Goal: Information Seeking & Learning: Learn about a topic

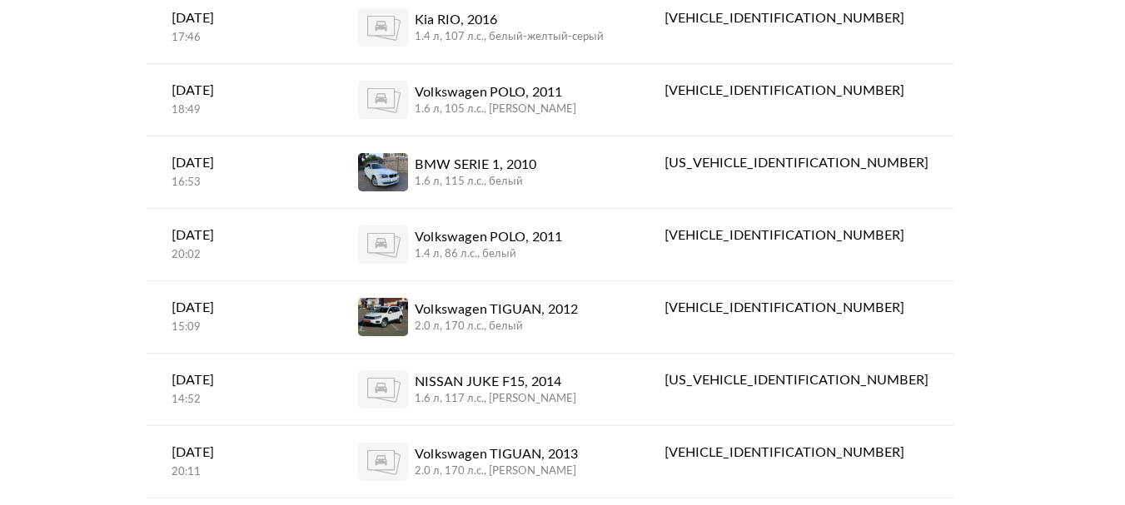
scroll to position [749, 0]
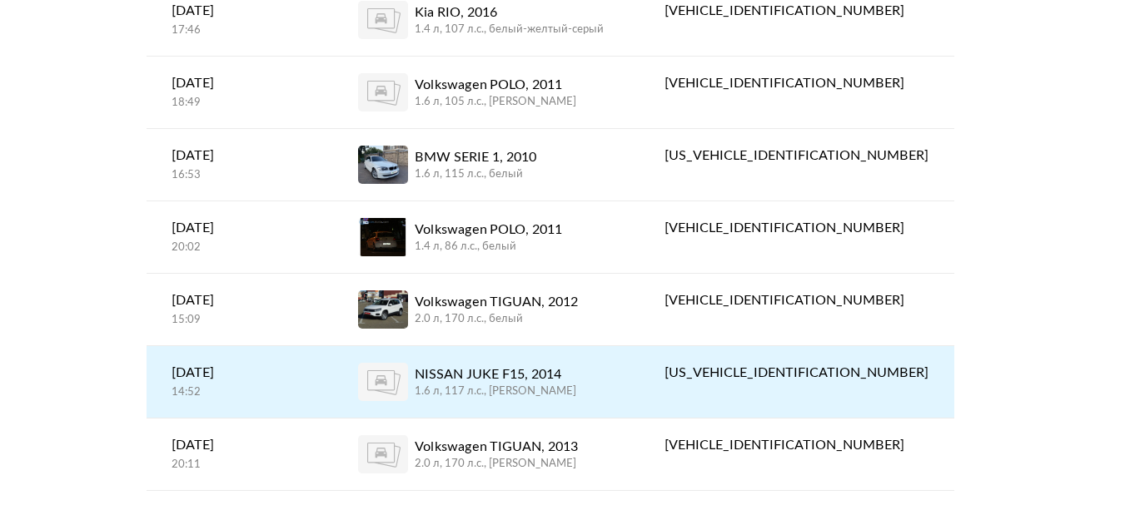
click at [553, 365] on div "NISSAN JUKE F15, 2014" at bounding box center [496, 375] width 162 height 20
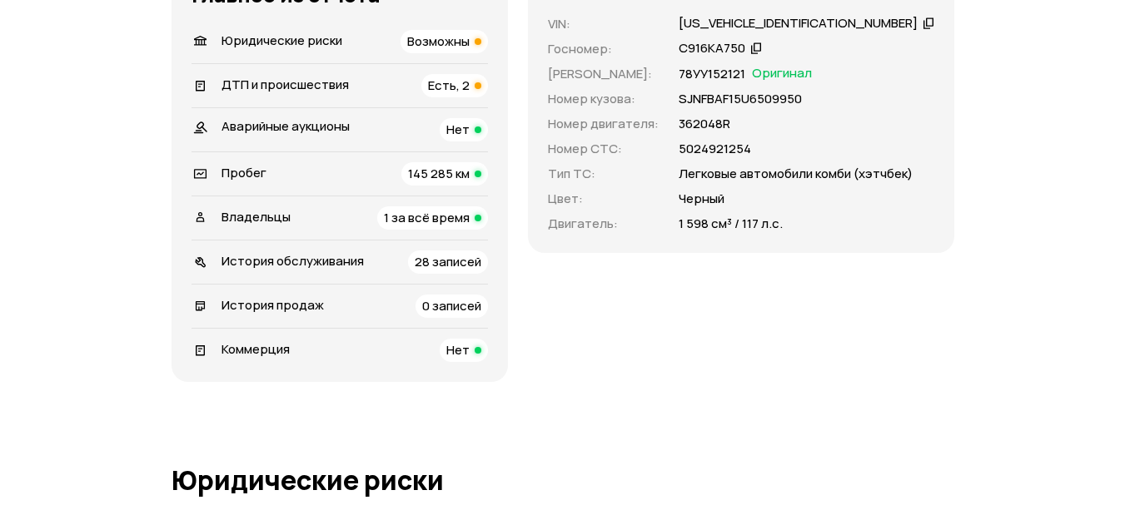
scroll to position [416, 0]
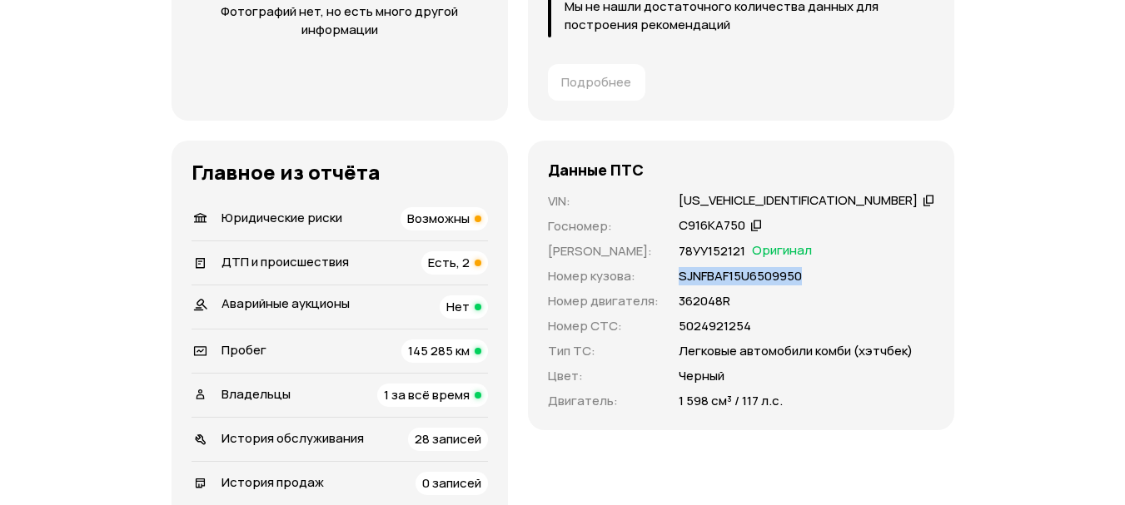
drag, startPoint x: 848, startPoint y: 276, endPoint x: 720, endPoint y: 274, distance: 128.2
click at [720, 274] on div "VIN : [US_VEHICLE_IDENTIFICATION_NUMBER]   Госномер : С916КА750   Номер ПТС : 7…" at bounding box center [741, 301] width 386 height 218
copy p "SJNFВАF15U6509950"
